Goal: Task Accomplishment & Management: Manage account settings

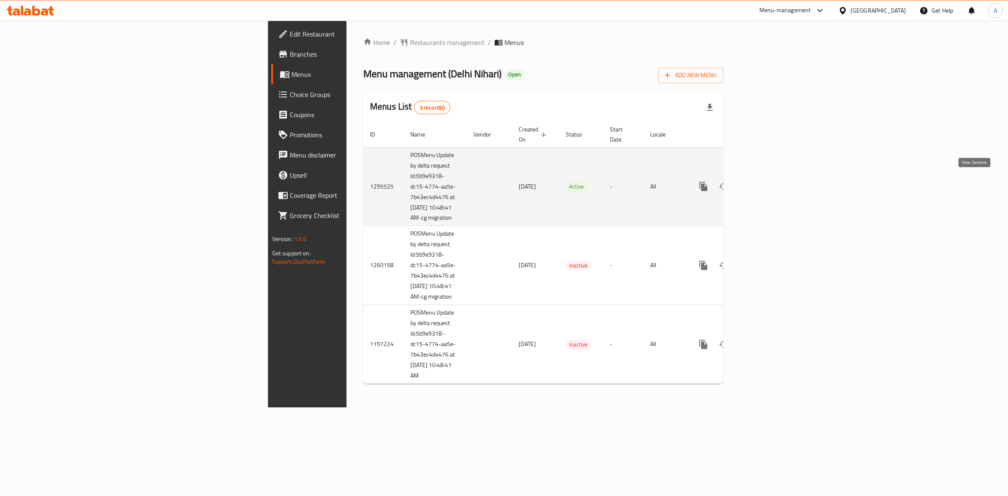
click at [769, 181] on icon "enhanced table" at bounding box center [764, 186] width 10 height 10
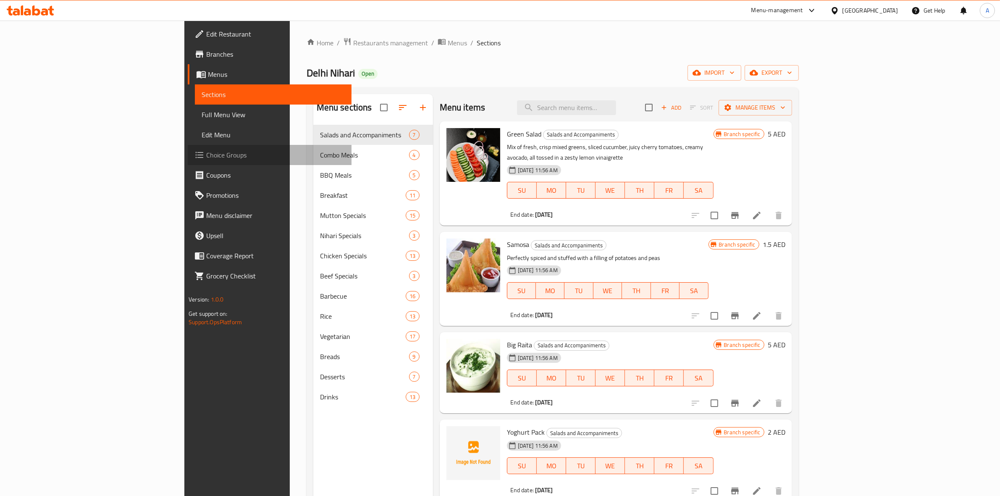
click at [188, 162] on link "Choice Groups" at bounding box center [270, 155] width 164 height 20
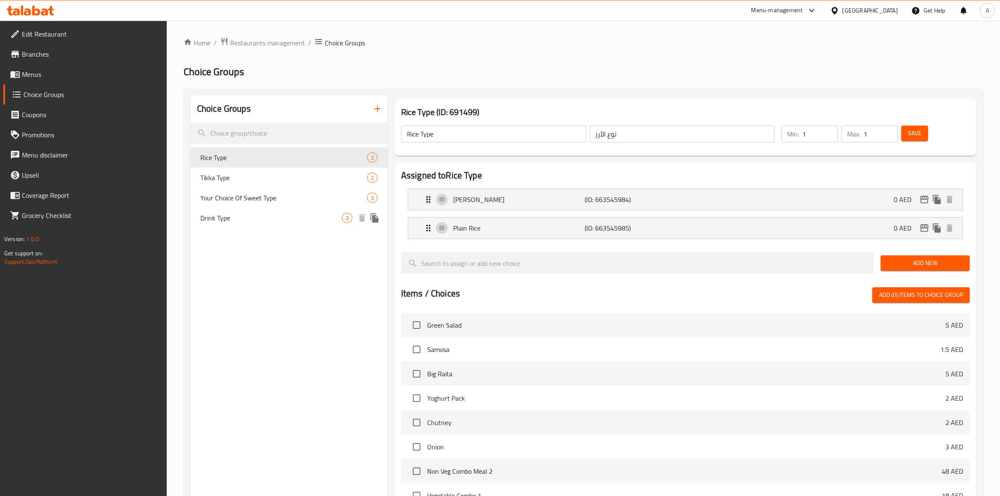
click at [245, 217] on span "Drink Type" at bounding box center [271, 218] width 142 height 10
type input "Drink Type"
type input "نوع المشروب"
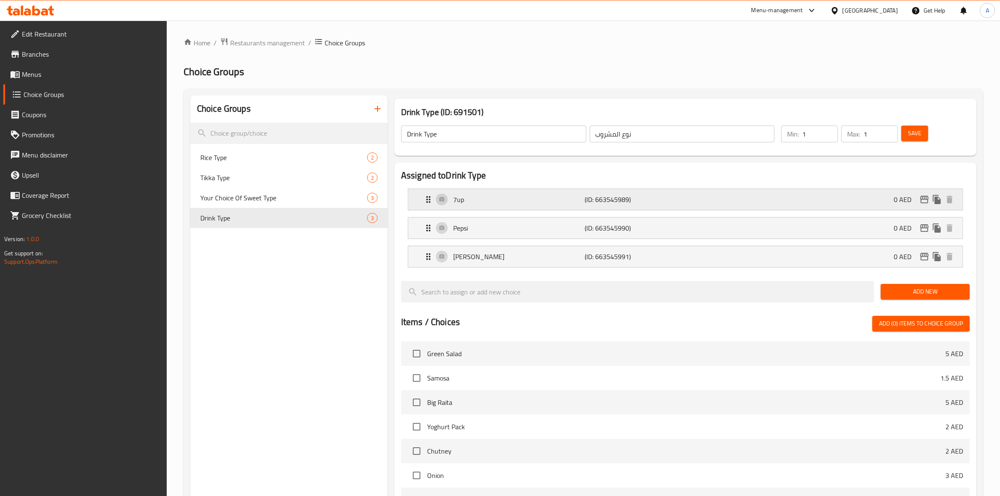
click at [500, 204] on p "7up" at bounding box center [519, 200] width 132 height 10
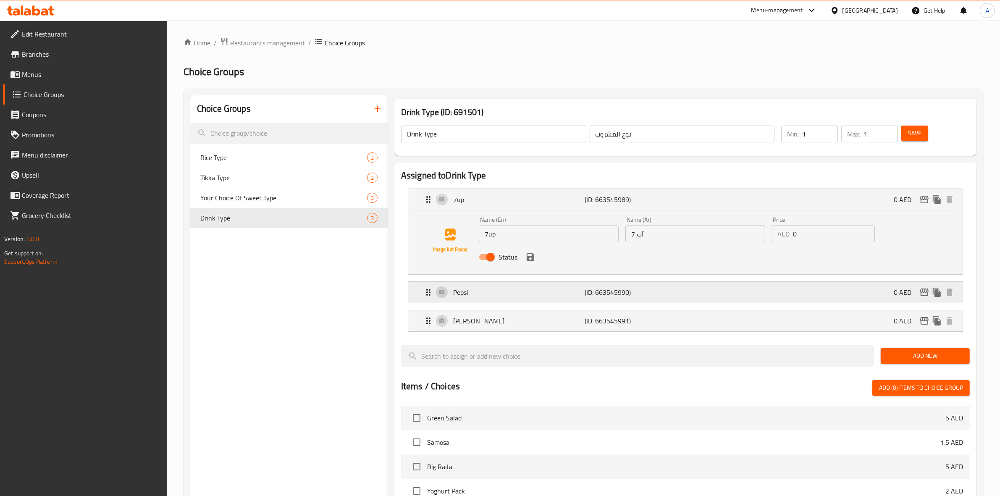
click at [513, 288] on p "Pepsi" at bounding box center [519, 292] width 132 height 10
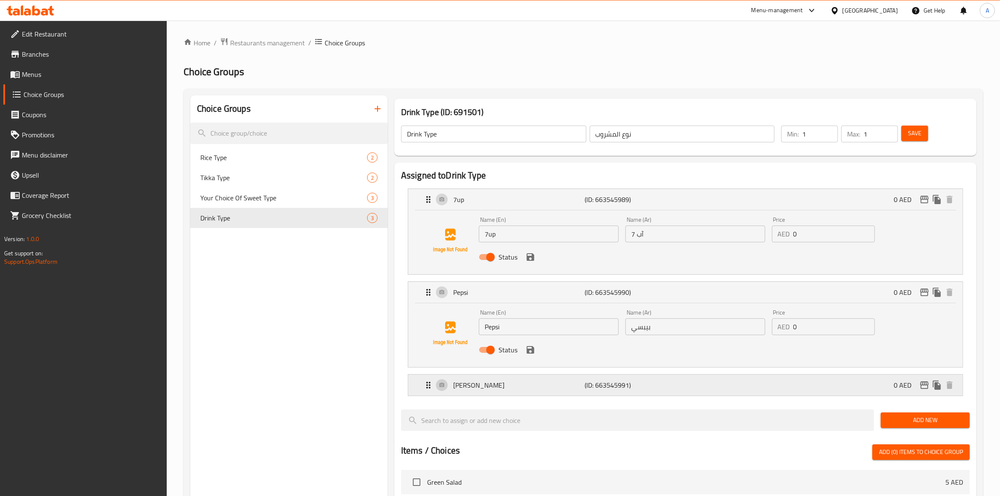
click at [517, 383] on p "[PERSON_NAME]" at bounding box center [519, 385] width 132 height 10
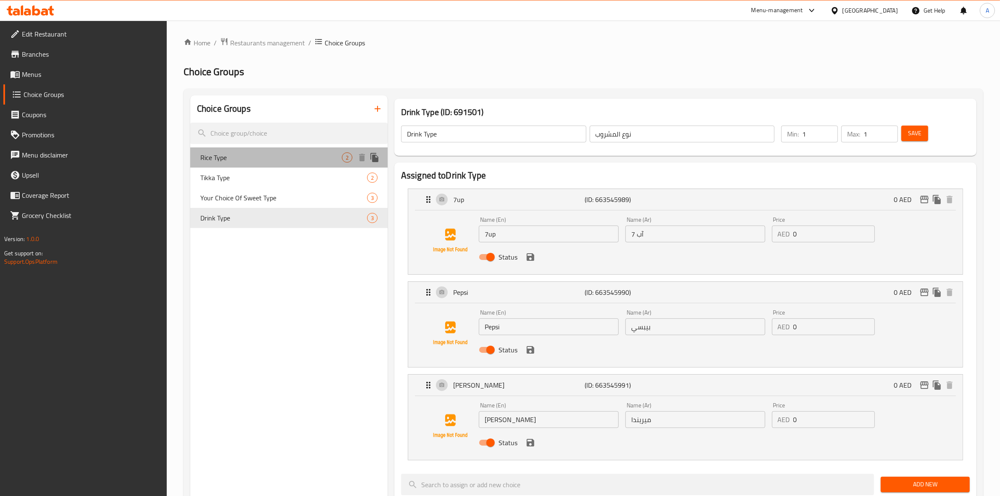
click at [242, 159] on span "Rice Type" at bounding box center [271, 158] width 142 height 10
type input "Rice Type"
type input "نوع الأرز"
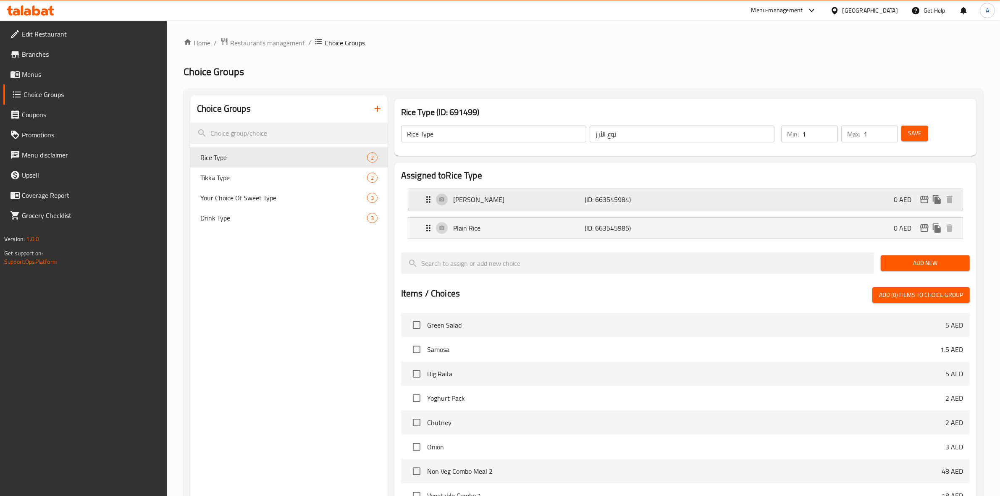
click at [594, 205] on p "(ID: 663545984)" at bounding box center [629, 200] width 88 height 10
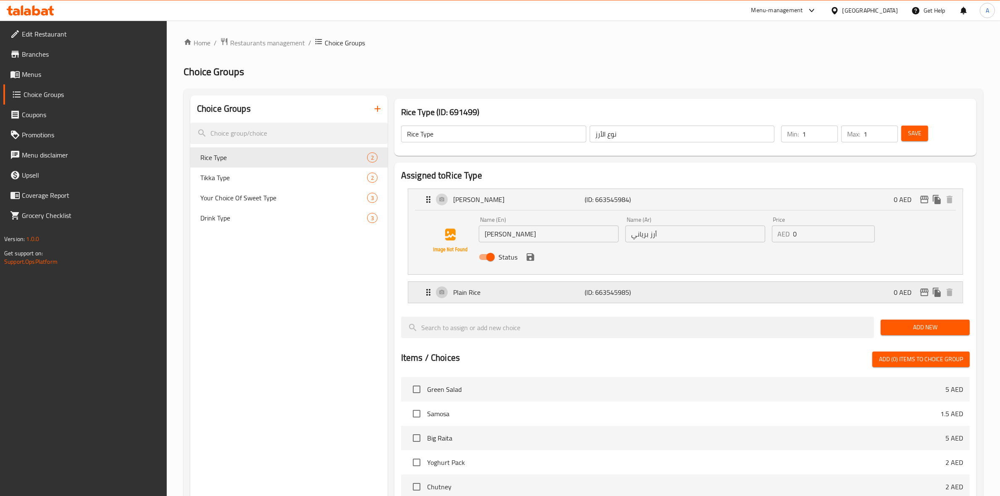
click at [592, 295] on p "(ID: 663545985)" at bounding box center [629, 292] width 88 height 10
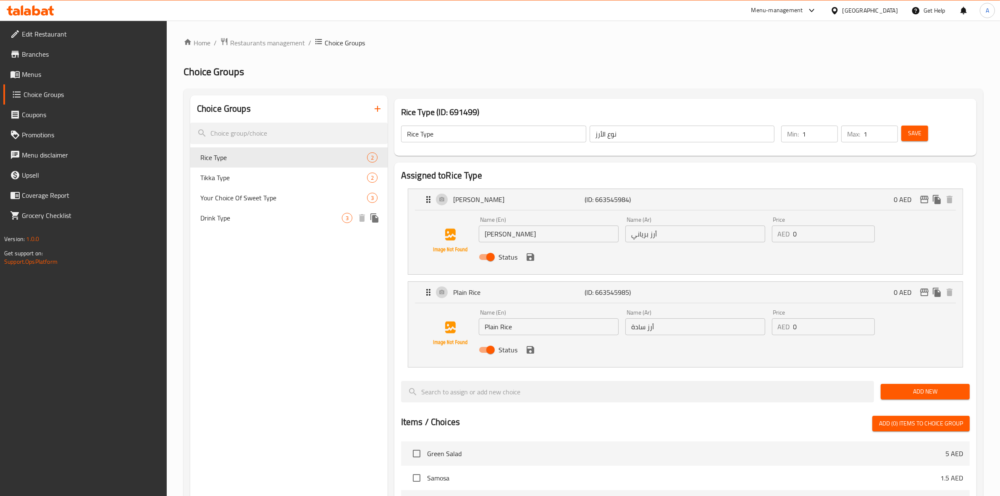
click at [244, 218] on span "Drink Type" at bounding box center [271, 218] width 142 height 10
type input "Drink Type"
type input "نوع المشروب"
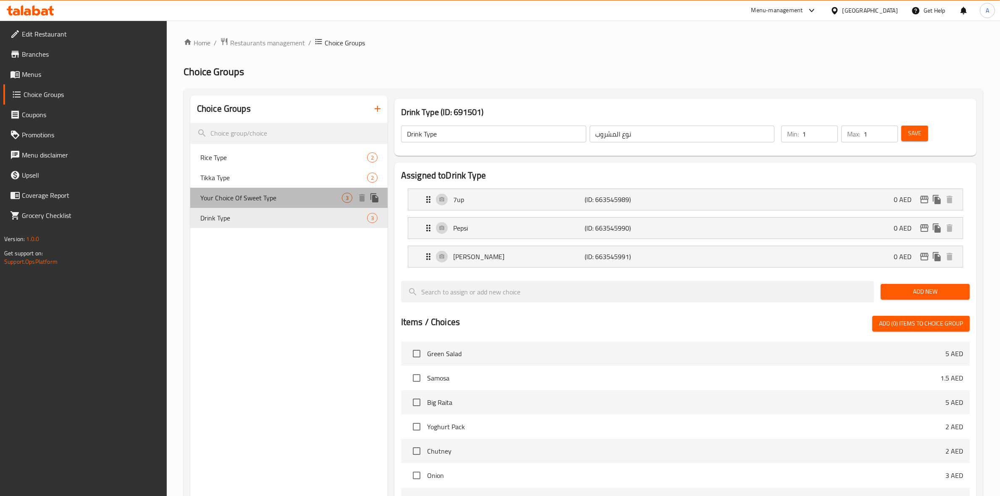
click at [298, 203] on span "Your Choice Of Sweet Type" at bounding box center [271, 198] width 142 height 10
type input "Your Choice Of Sweet Type"
type input "إختيارك من نوع حلو"
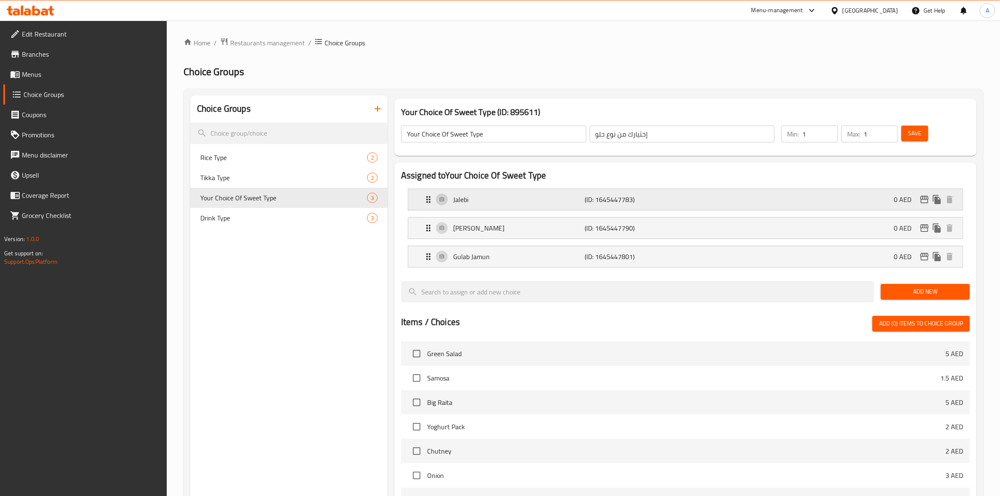
click at [474, 197] on p "Jalebi" at bounding box center [519, 200] width 132 height 10
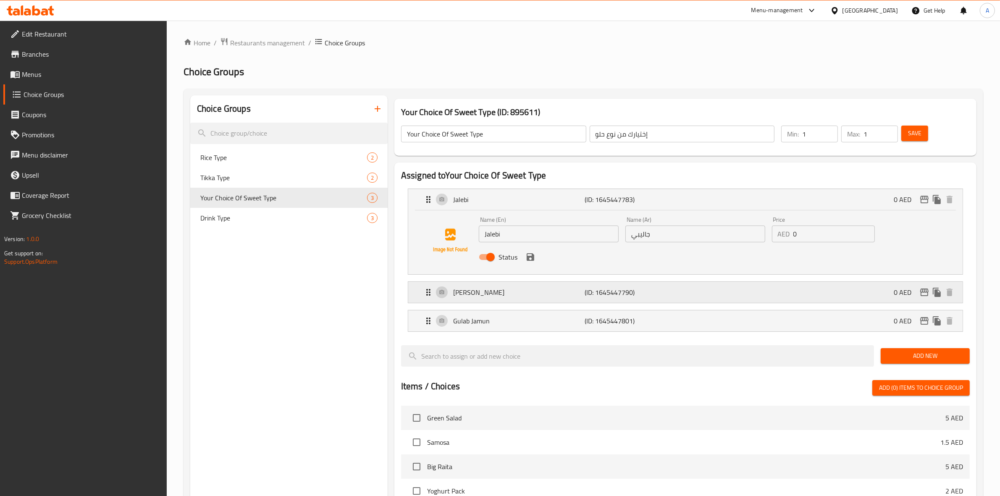
click at [540, 295] on p "[PERSON_NAME]" at bounding box center [519, 292] width 132 height 10
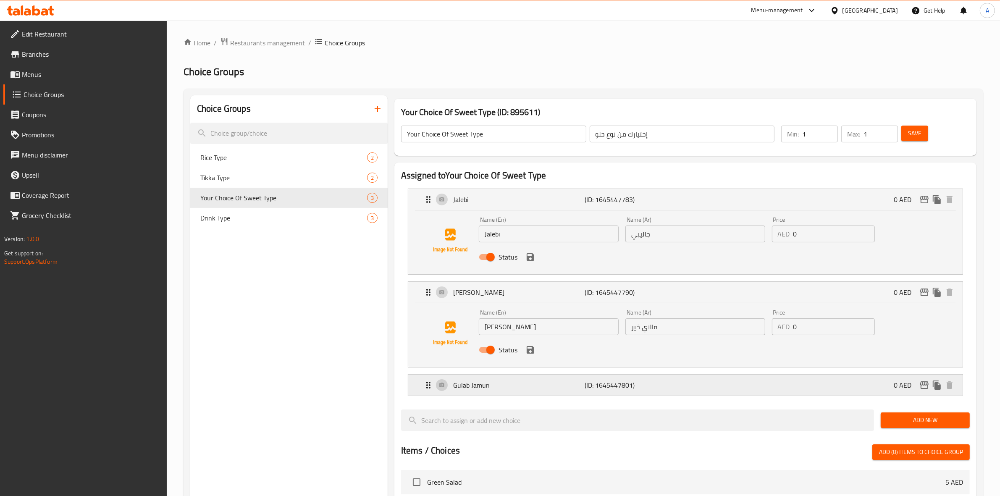
click at [516, 391] on div "Gulab Jamun (ID: 1645447801) 0 AED" at bounding box center [687, 385] width 529 height 21
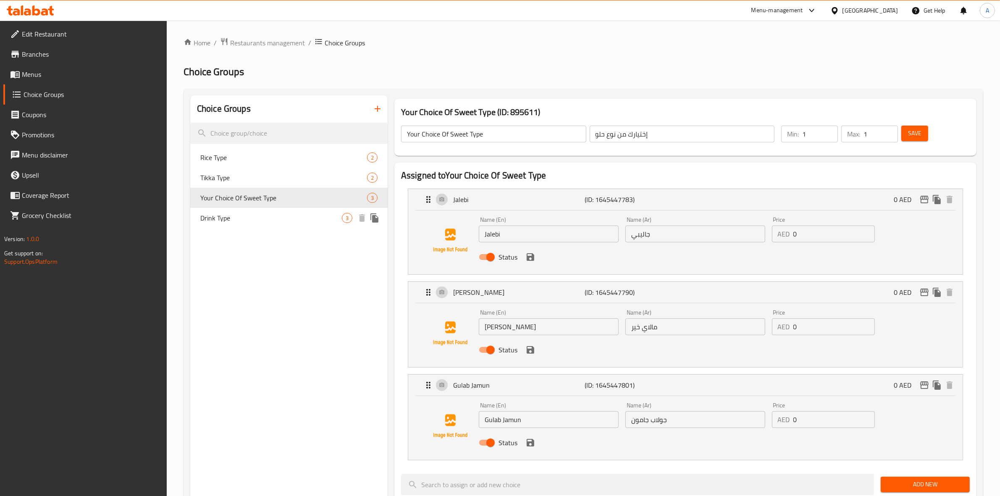
click at [271, 221] on span "Drink Type" at bounding box center [271, 218] width 142 height 10
type input "Drink Type"
type input "نوع المشروب"
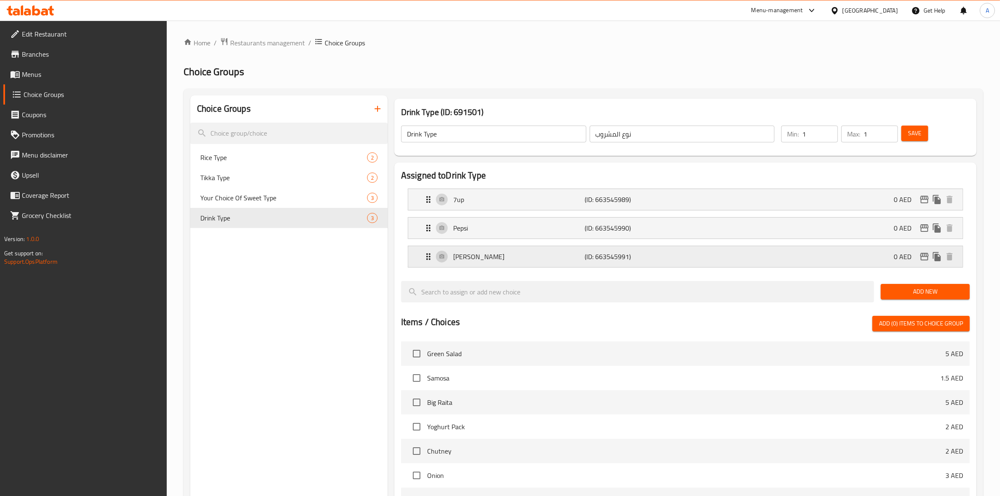
click at [489, 254] on p "[PERSON_NAME]" at bounding box center [519, 257] width 132 height 10
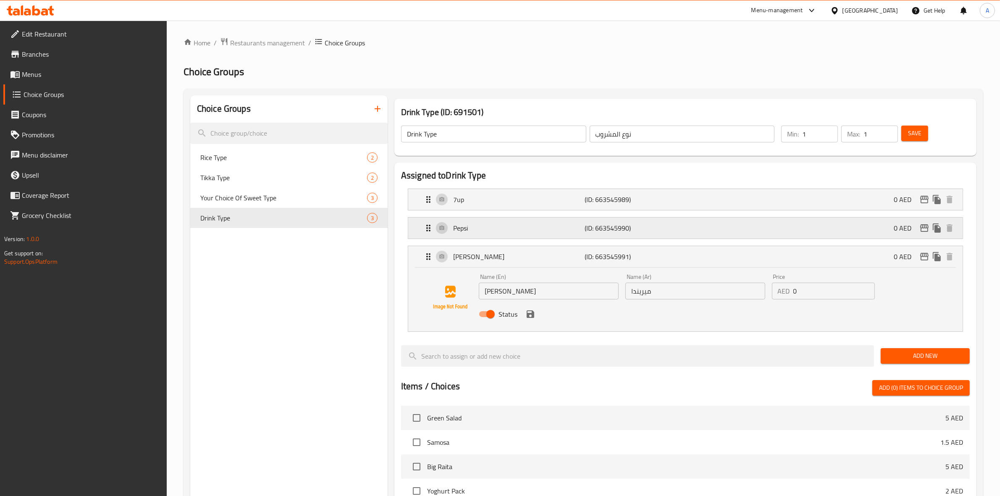
click at [486, 229] on p "Pepsi" at bounding box center [519, 228] width 132 height 10
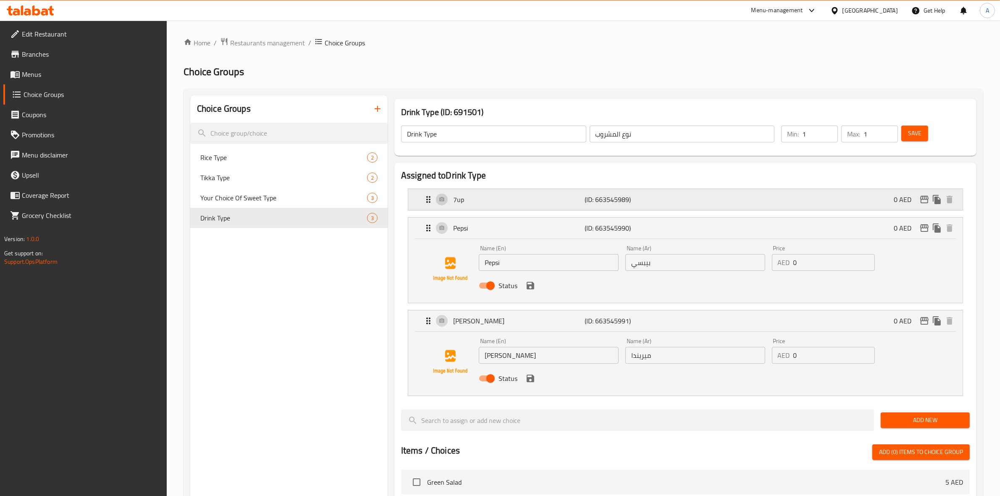
click at [494, 189] on div "7up (ID: 663545989) 0 AED" at bounding box center [687, 199] width 529 height 21
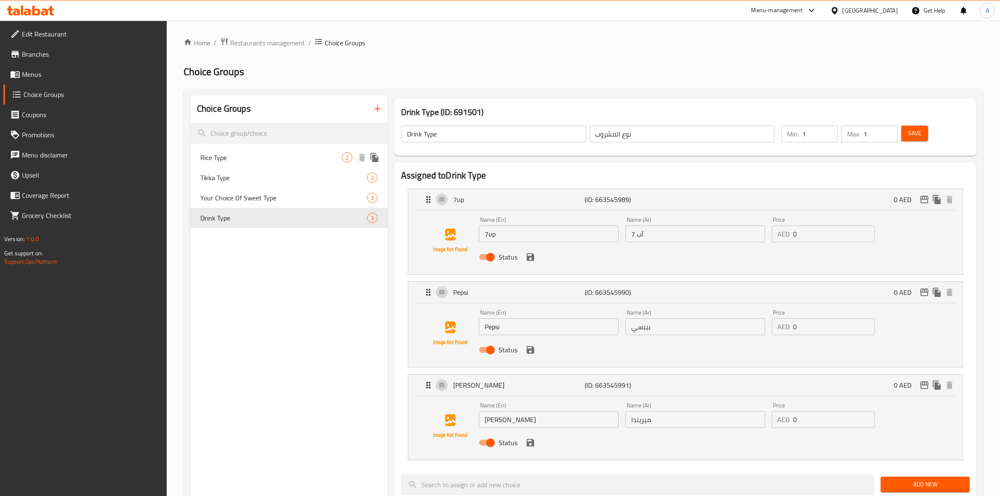
click at [238, 162] on span "Rice Type" at bounding box center [271, 158] width 142 height 10
type input "Rice Type"
type input "نوع الأرز"
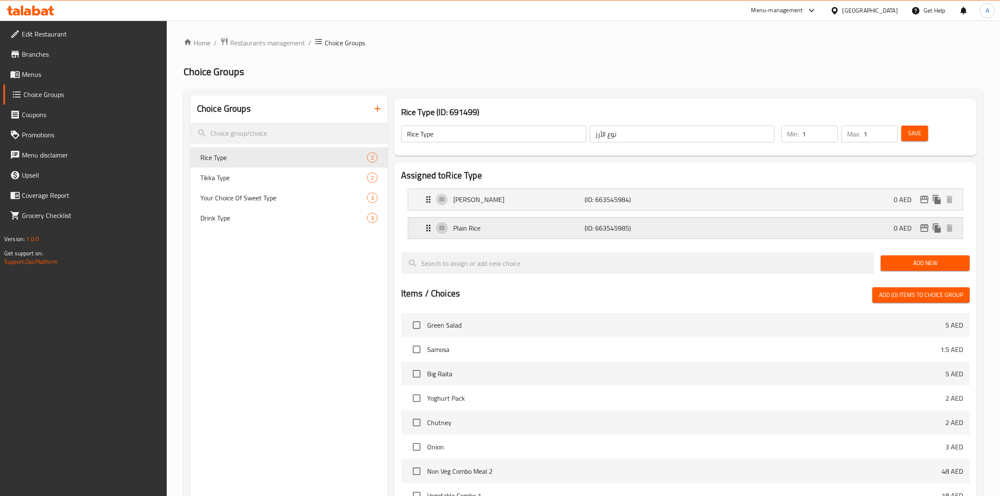
click at [671, 229] on p "(ID: 663545985)" at bounding box center [629, 228] width 88 height 10
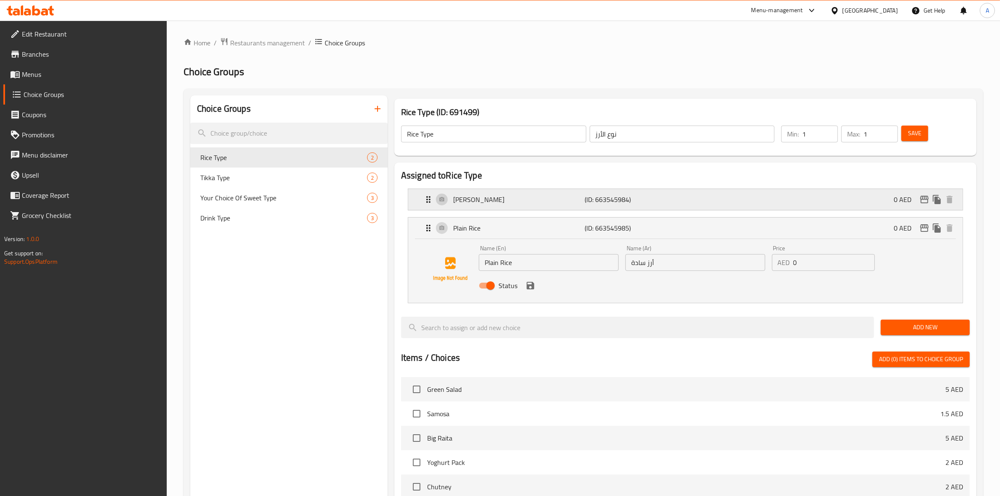
click at [664, 203] on p "(ID: 663545984)" at bounding box center [629, 200] width 88 height 10
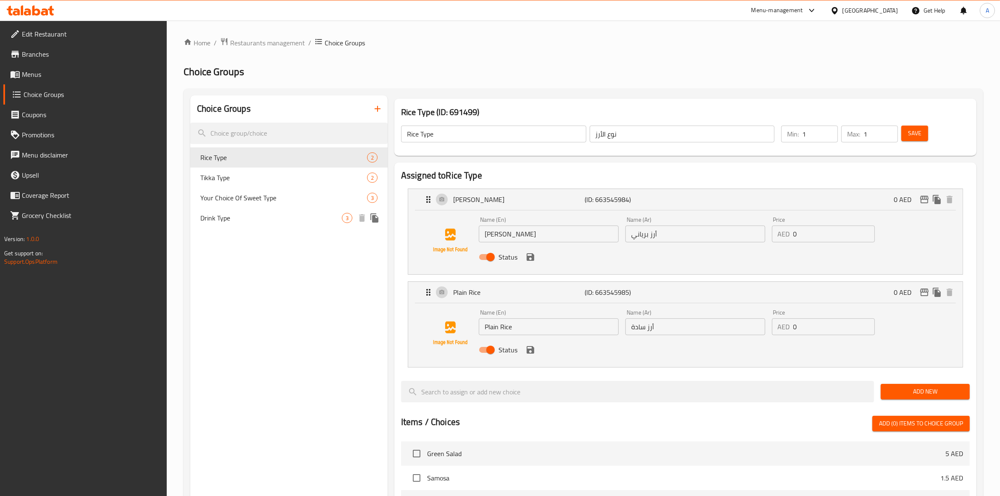
click at [241, 211] on div "Drink Type 3" at bounding box center [288, 218] width 197 height 20
type input "Drink Type"
type input "نوع المشروب"
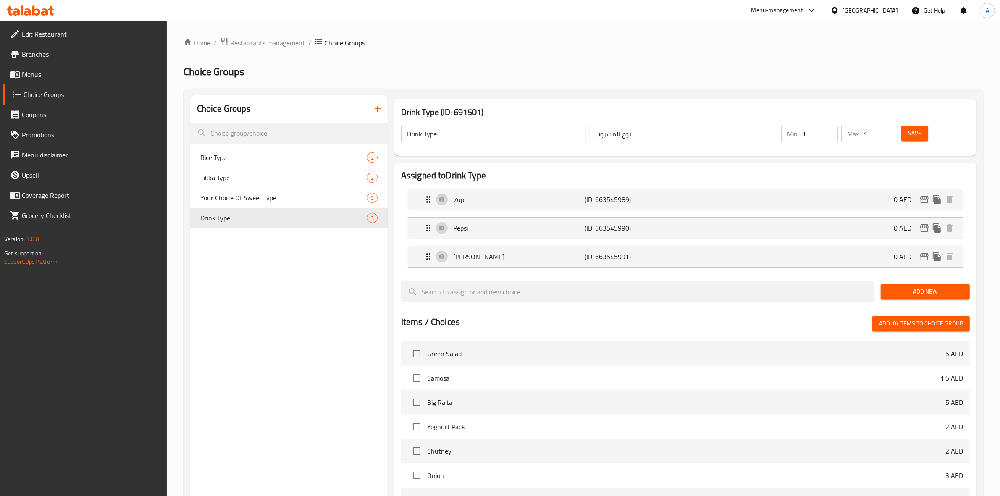
click at [875, 45] on ol "Home / Restaurants management / Choice Groups" at bounding box center [584, 42] width 800 height 11
click at [566, 206] on div "7up (ID: 663545989) 0 AED" at bounding box center [687, 199] width 529 height 21
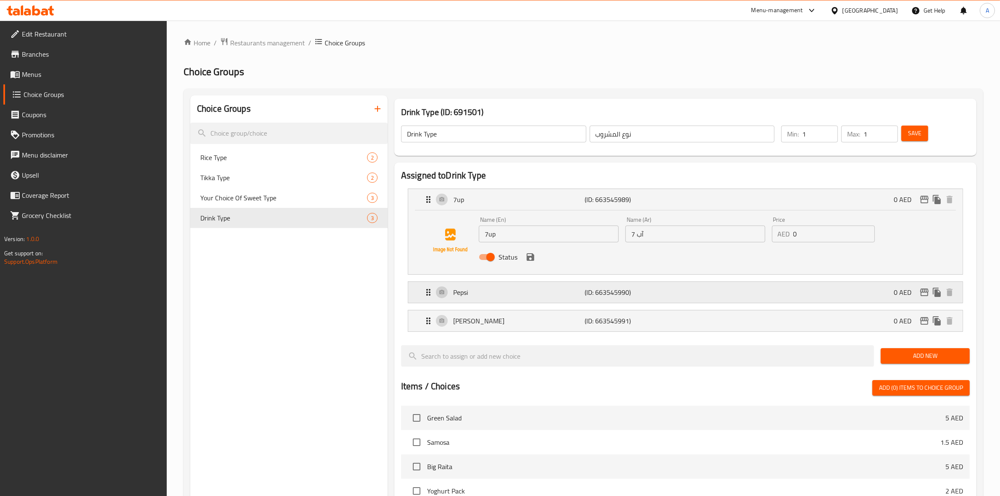
click at [565, 291] on p "Pepsi" at bounding box center [519, 292] width 132 height 10
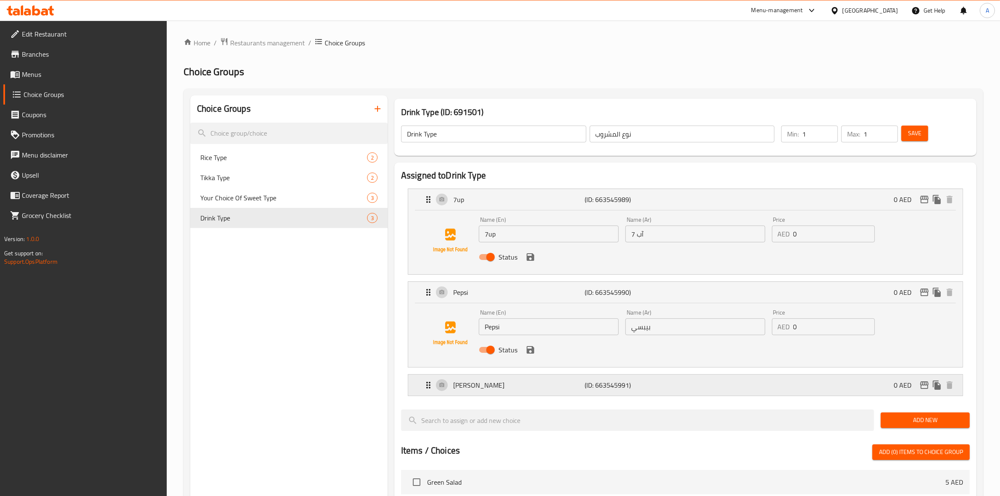
click at [616, 381] on p "(ID: 663545991)" at bounding box center [629, 385] width 88 height 10
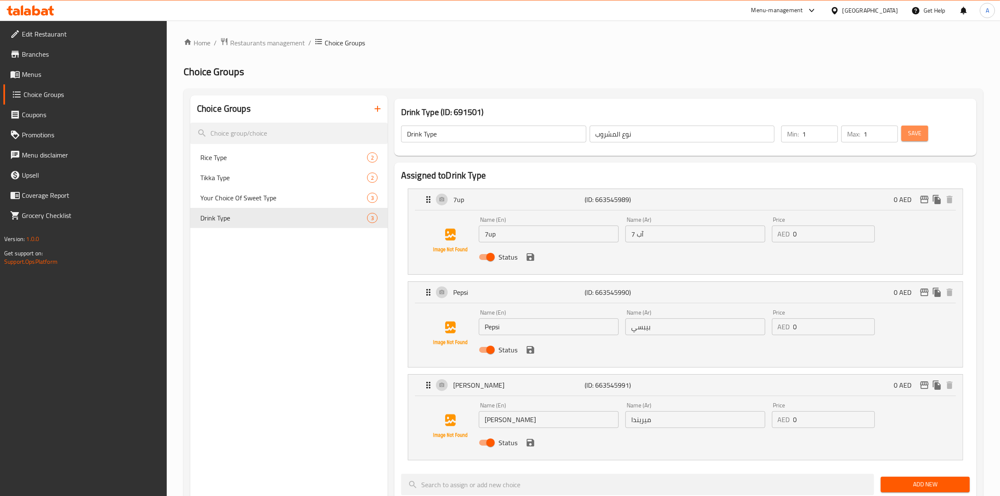
click at [917, 133] on span "Save" at bounding box center [914, 133] width 13 height 11
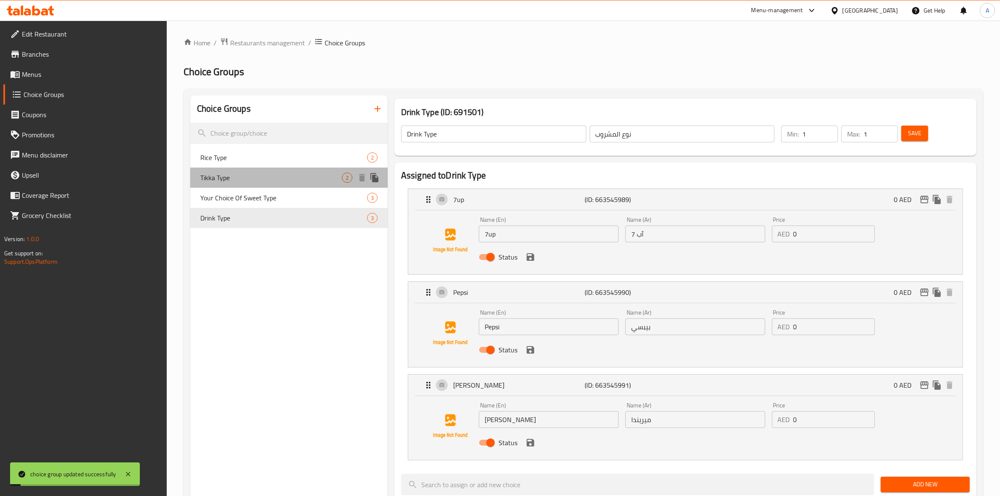
click at [252, 182] on span "Tikka Type" at bounding box center [271, 178] width 142 height 10
type input "Tikka Type"
type input "نوع تيكا"
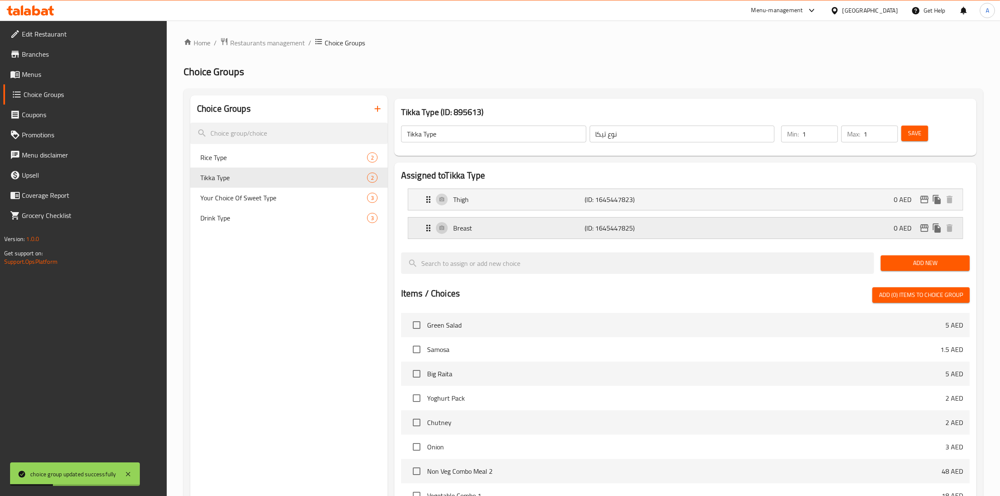
click at [475, 225] on p "Breast" at bounding box center [519, 228] width 132 height 10
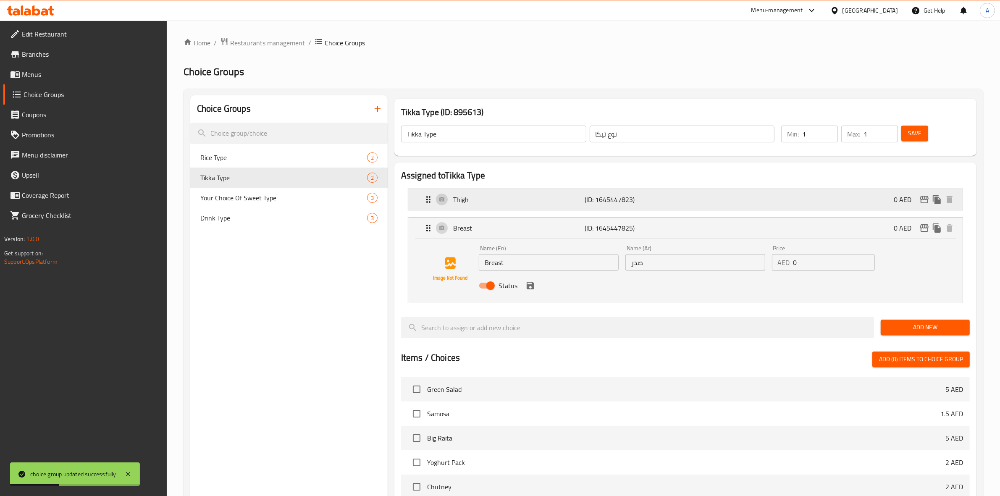
click at [550, 199] on p "Thigh" at bounding box center [519, 200] width 132 height 10
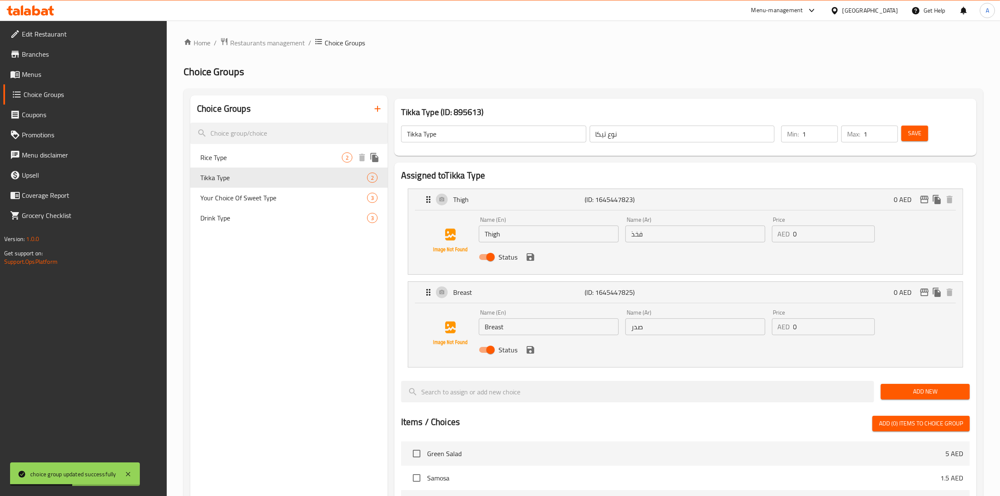
click at [236, 157] on span "Rice Type" at bounding box center [271, 158] width 142 height 10
type input "Rice Type"
type input "نوع الأرز"
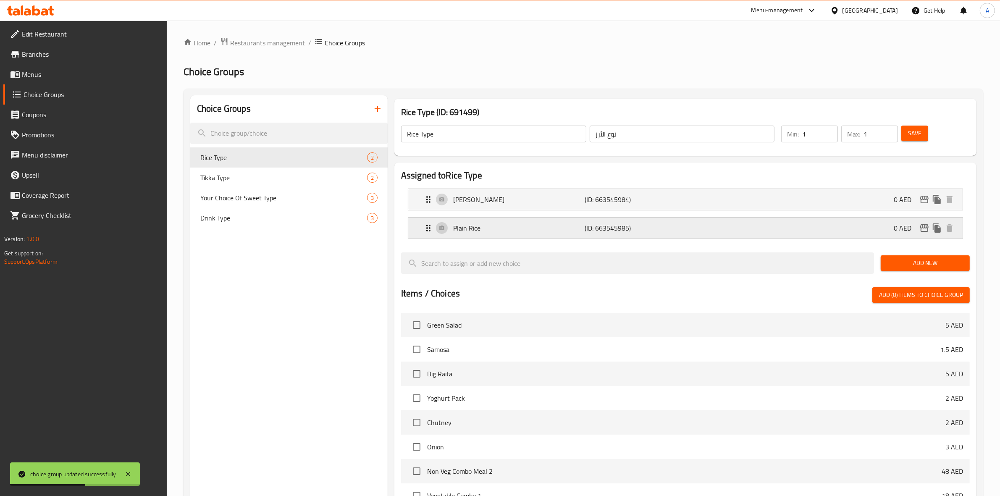
click at [723, 230] on div "Plain Rice (ID: 663545985) 0 AED" at bounding box center [687, 228] width 529 height 21
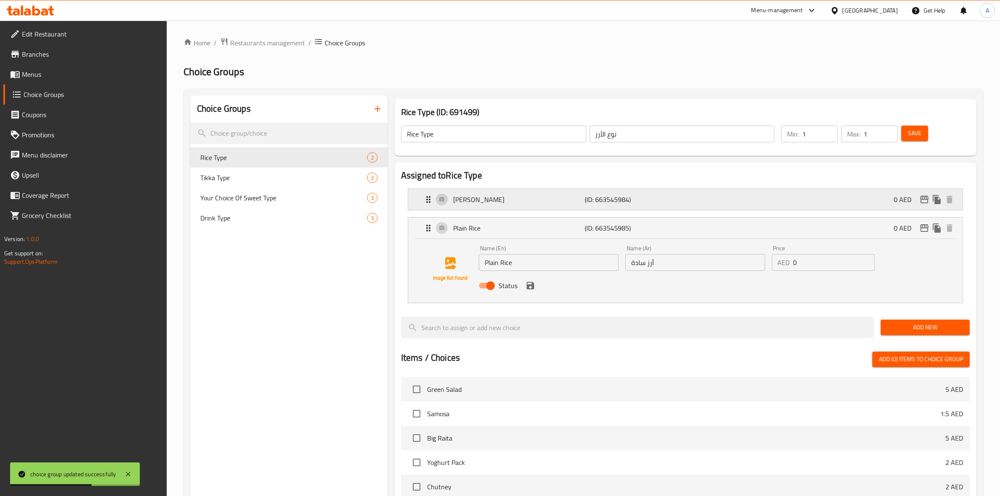
click at [673, 205] on div "[PERSON_NAME] (ID: 663545984) 0 AED" at bounding box center [687, 199] width 529 height 21
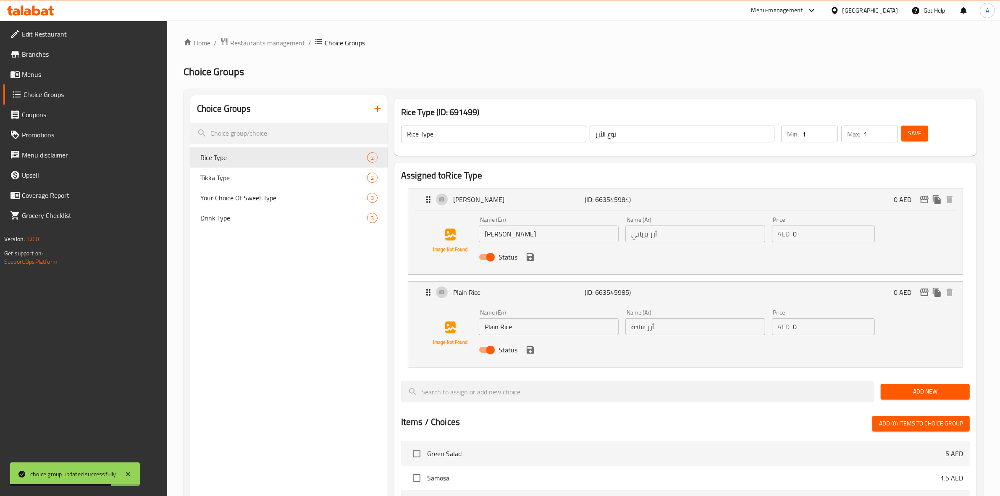
click at [913, 130] on span "Save" at bounding box center [914, 133] width 13 height 11
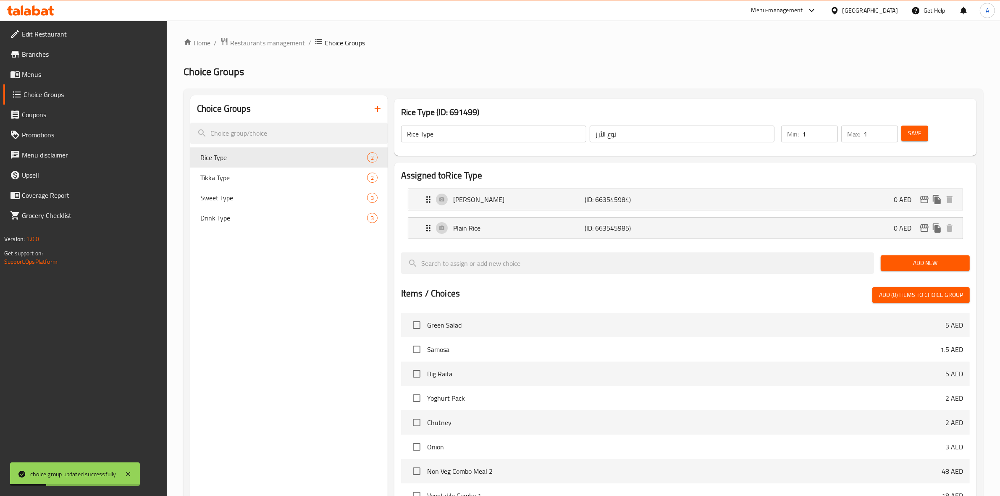
click at [322, 436] on div "Choice Groups Rice Type 2 Tikka Type 2 Sweet Type 3 Drink Type 3" at bounding box center [288, 385] width 197 height 581
click at [43, 12] on icon at bounding box center [44, 11] width 7 height 7
